Goal: Information Seeking & Learning: Learn about a topic

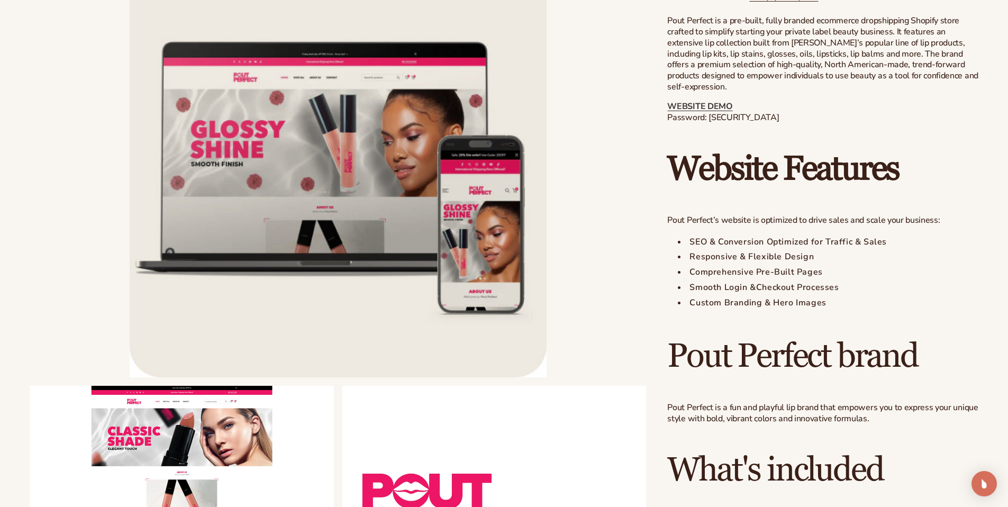
scroll to position [492, 0]
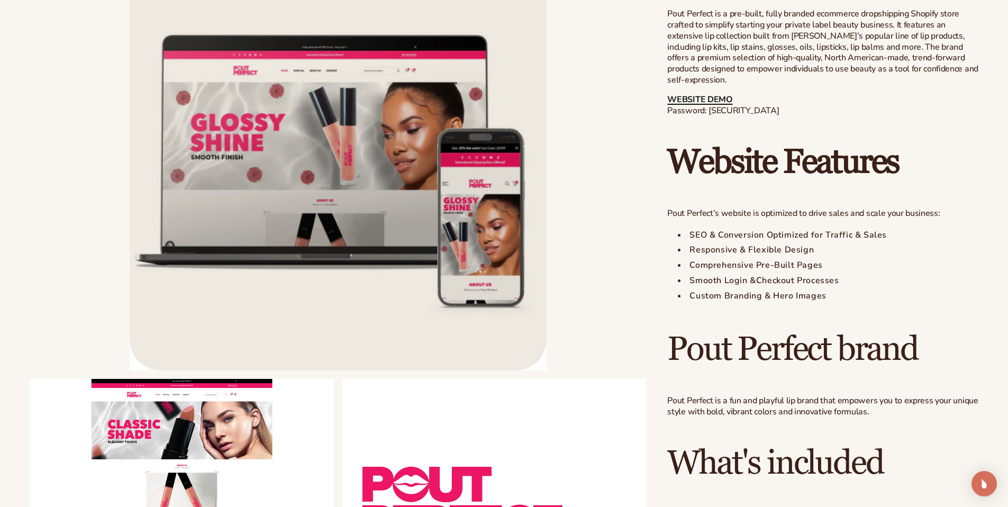
click at [727, 99] on link "WEBSITE DEMO" at bounding box center [699, 100] width 65 height 12
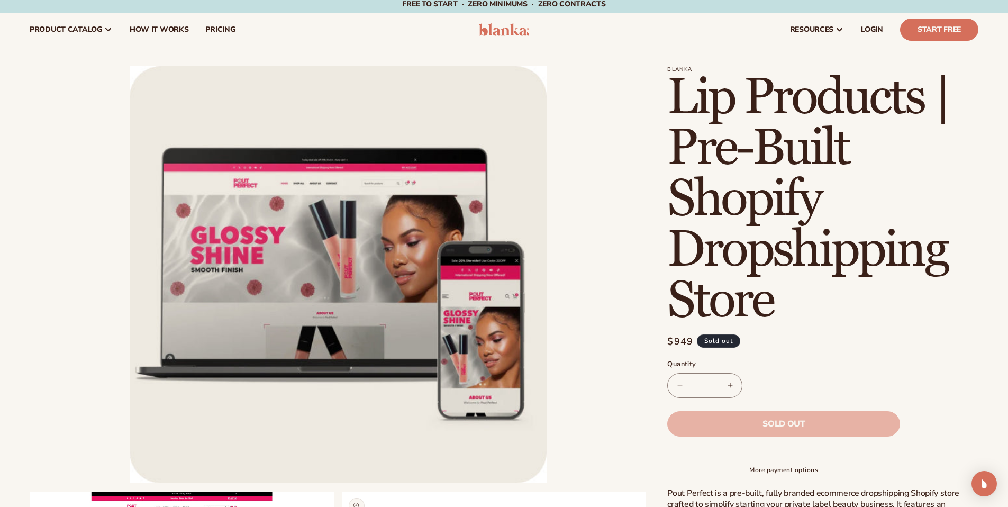
scroll to position [0, 0]
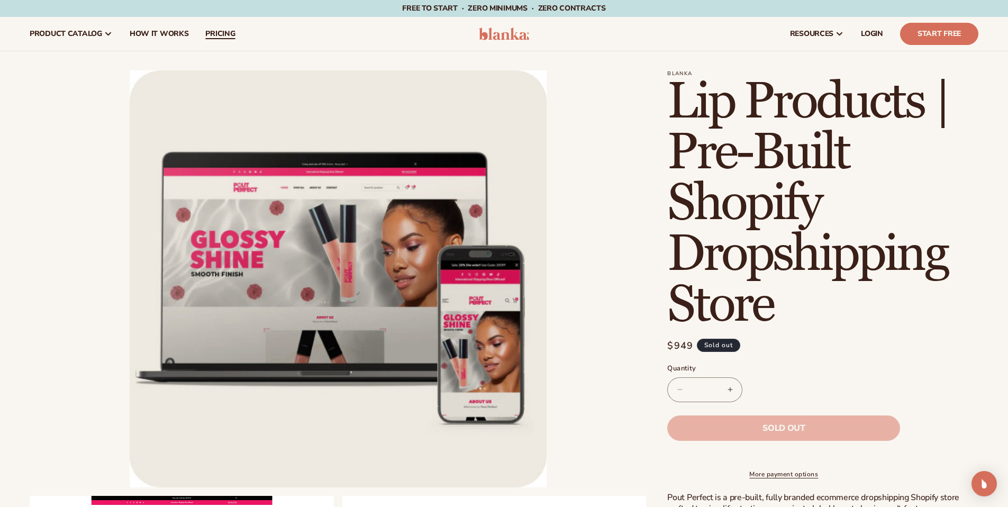
click at [223, 33] on span "pricing" at bounding box center [220, 34] width 30 height 8
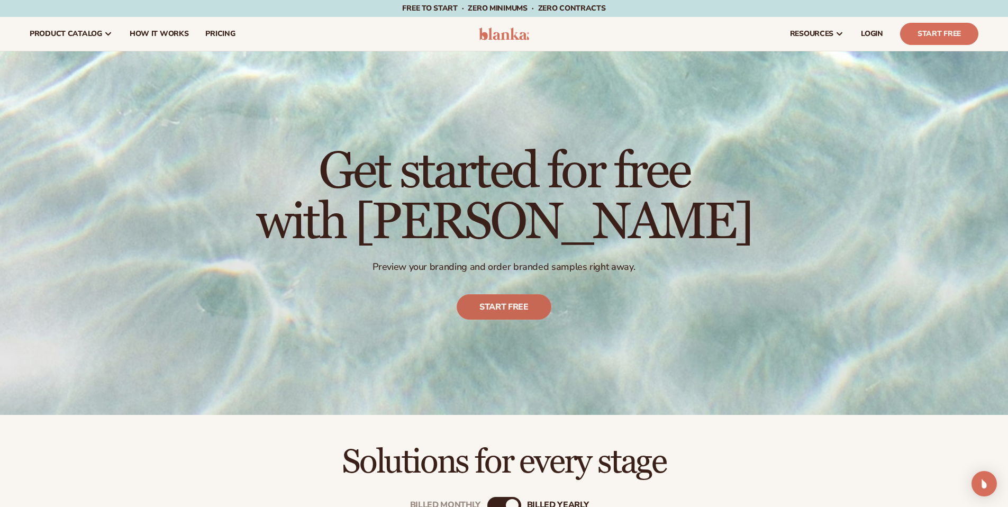
click at [510, 315] on link "Start free" at bounding box center [504, 306] width 95 height 25
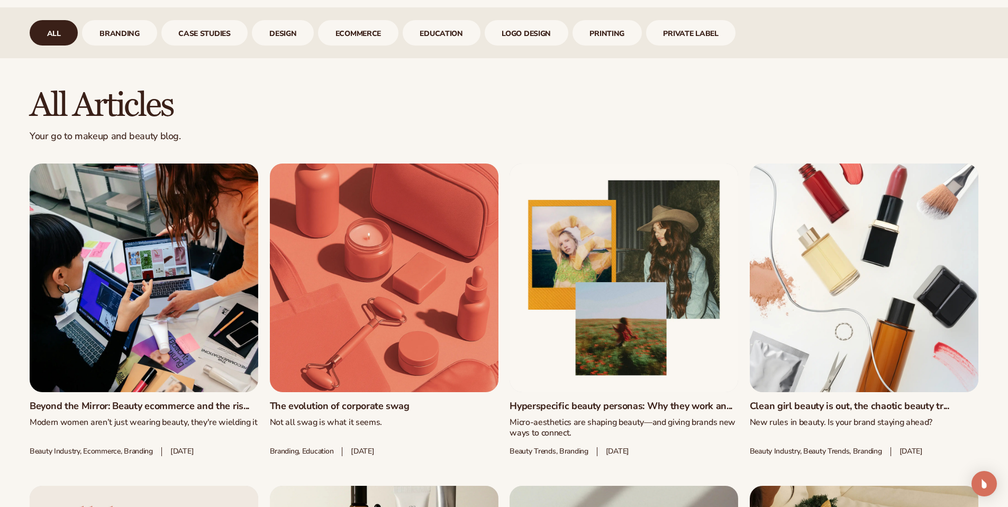
scroll to position [522, 0]
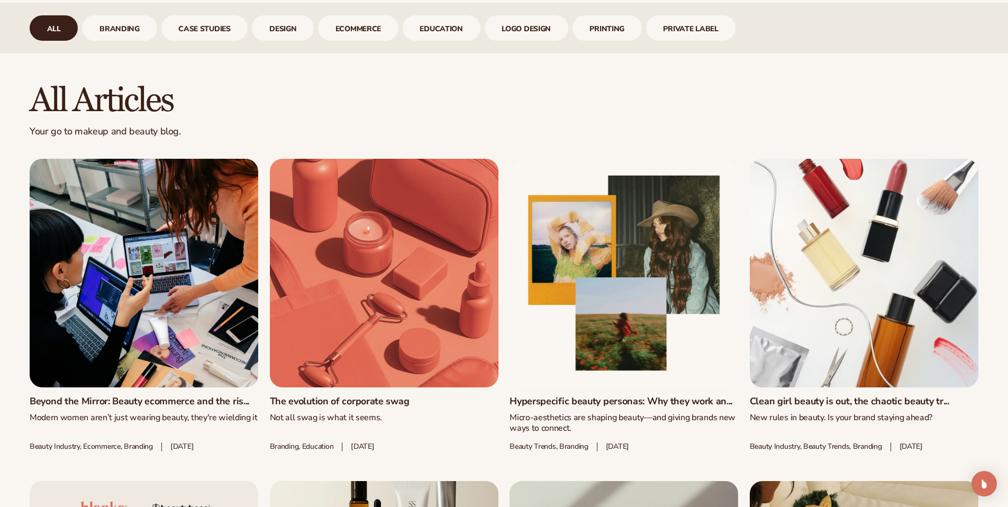
click at [377, 396] on link "The evolution of corporate swag" at bounding box center [384, 402] width 229 height 12
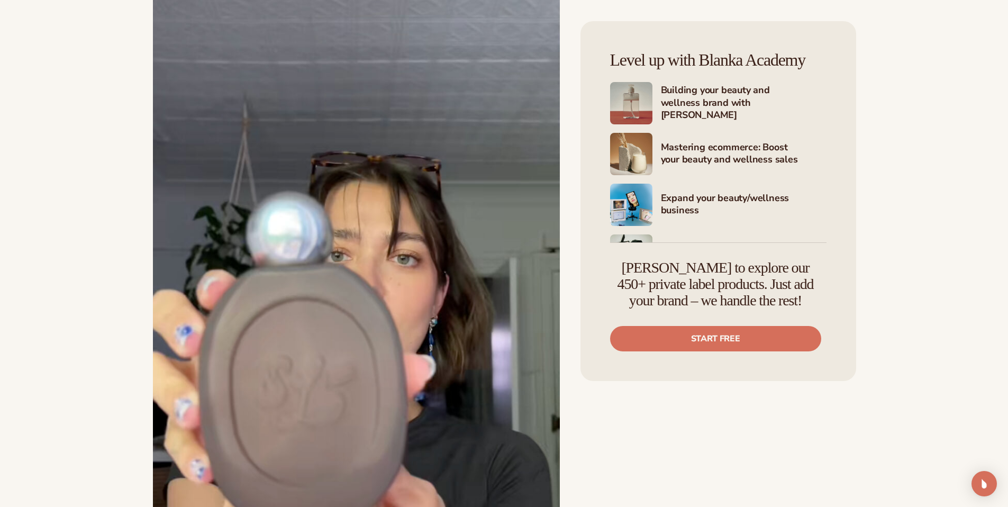
scroll to position [4156, 0]
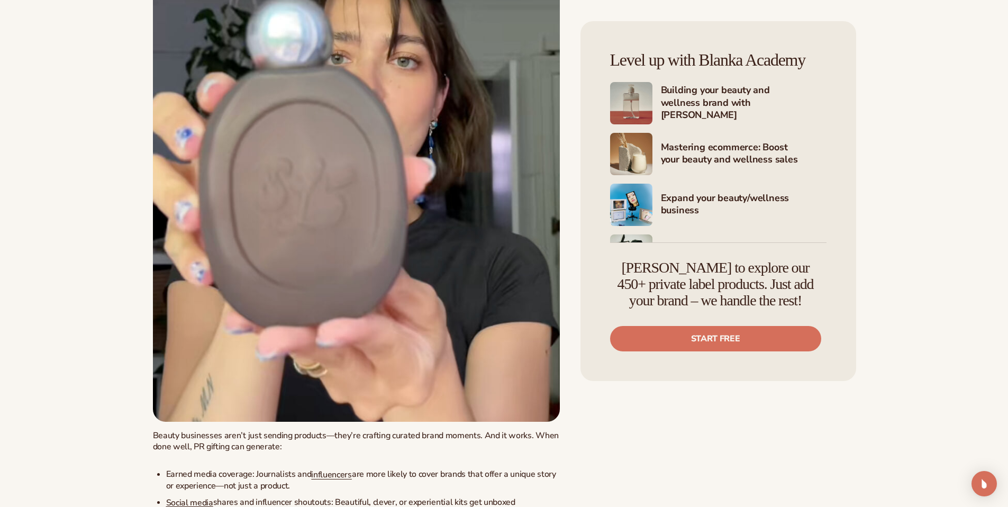
click at [737, 199] on h4 "Expand your beauty/wellness business" at bounding box center [744, 205] width 166 height 26
